Goal: Navigation & Orientation: Find specific page/section

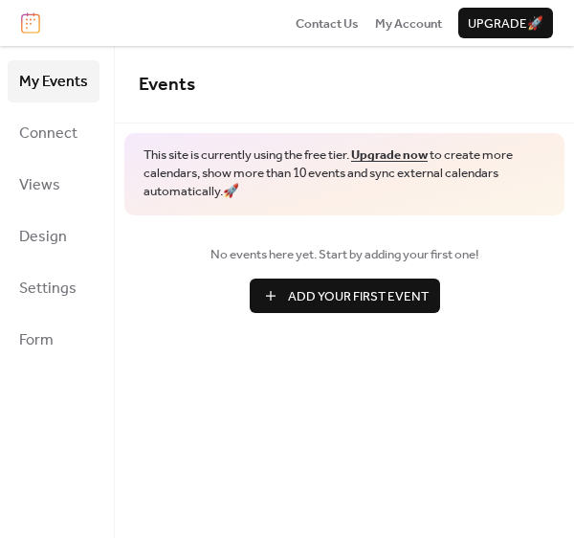
click at [376, 304] on span "Add Your First Event" at bounding box center [358, 296] width 141 height 19
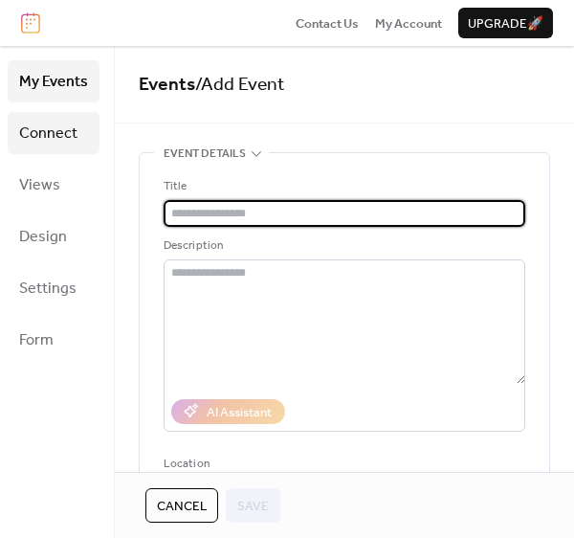
click at [57, 126] on span "Connect" at bounding box center [48, 134] width 58 height 31
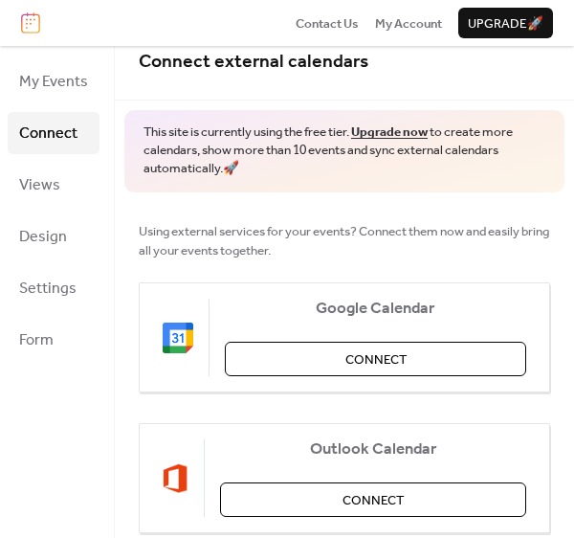
scroll to position [22, 0]
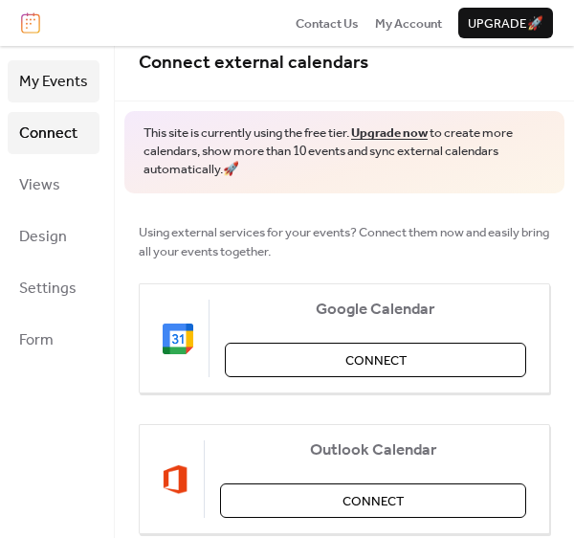
click at [64, 91] on span "My Events" at bounding box center [53, 82] width 69 height 31
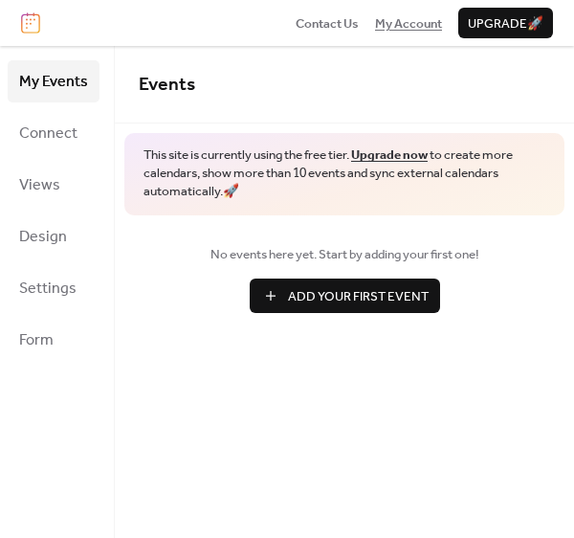
click at [405, 17] on span "My Account" at bounding box center [408, 23] width 67 height 19
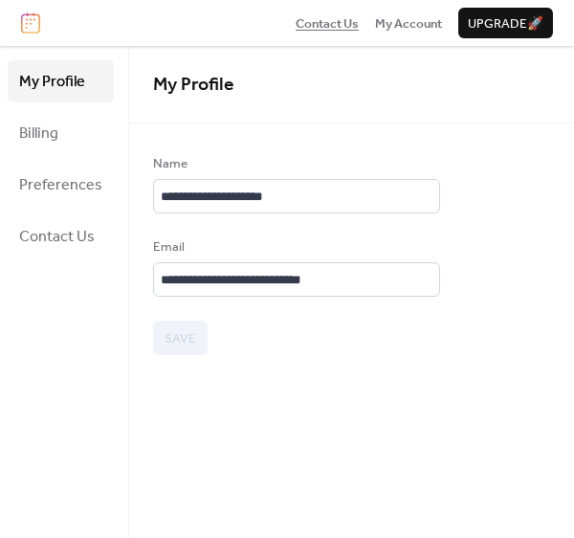
click at [326, 19] on span "Contact Us" at bounding box center [327, 23] width 63 height 19
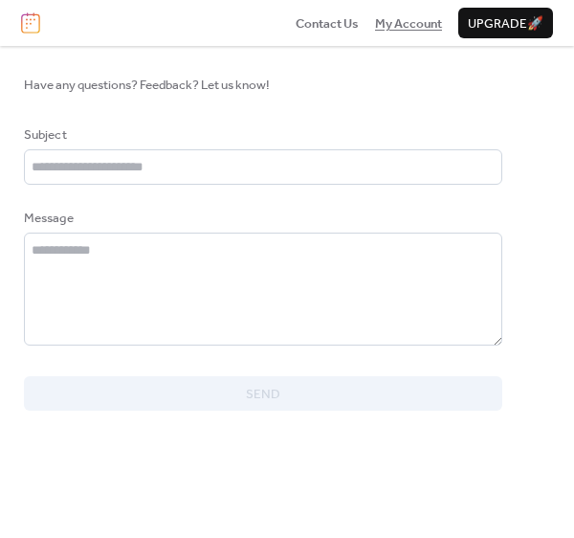
click at [406, 28] on span "My Account" at bounding box center [408, 23] width 67 height 19
